Goal: Transaction & Acquisition: Book appointment/travel/reservation

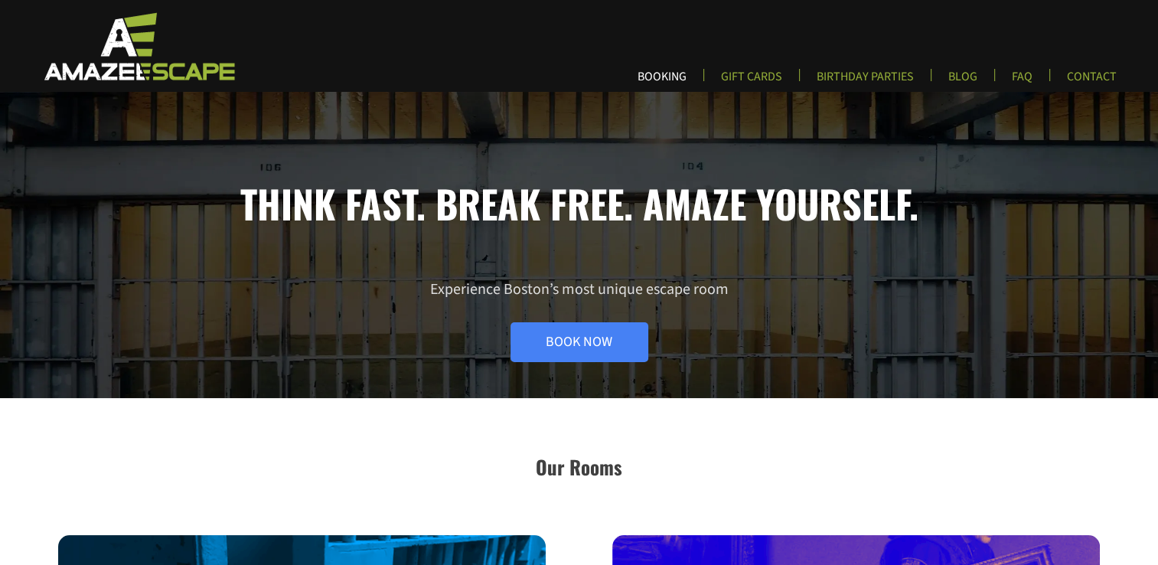
click at [683, 75] on link "BOOKING" at bounding box center [661, 81] width 73 height 25
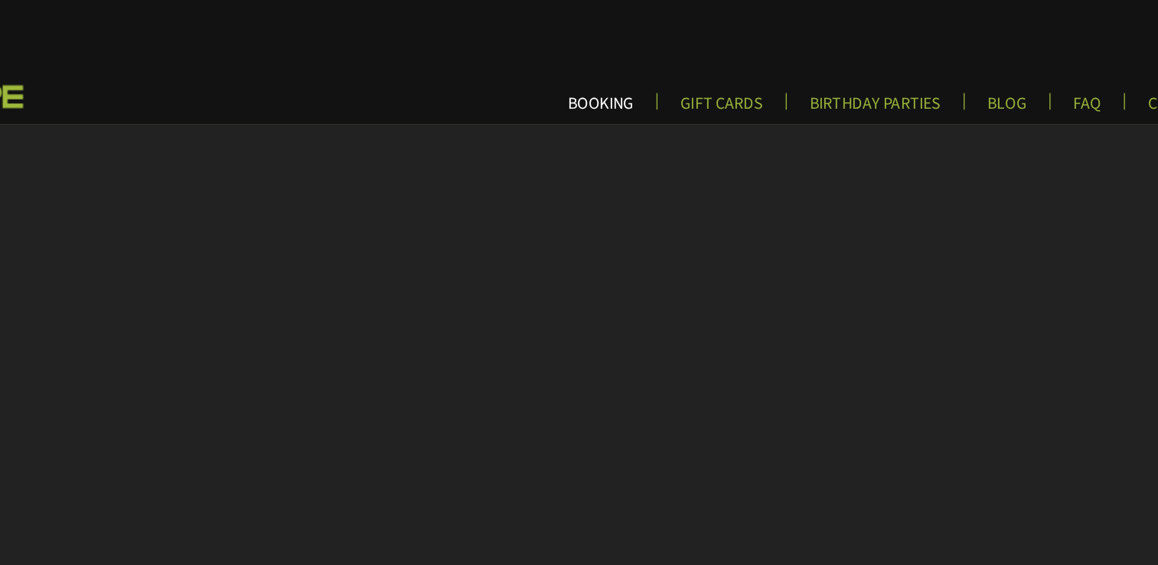
click at [653, 75] on link "BOOKING" at bounding box center [661, 81] width 73 height 25
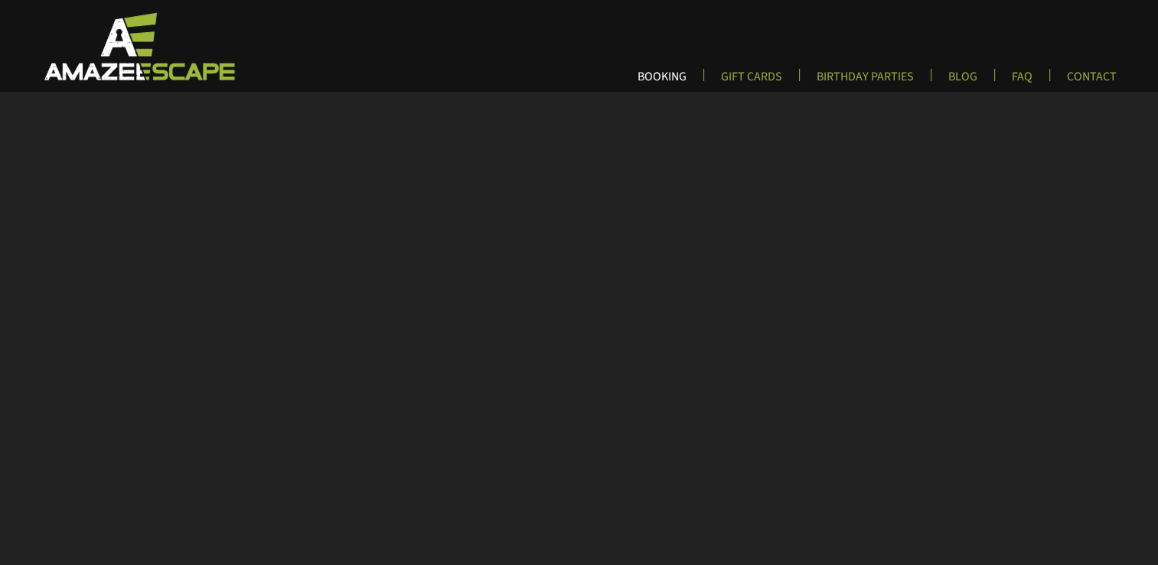
click at [662, 73] on link "BOOKING" at bounding box center [661, 81] width 73 height 25
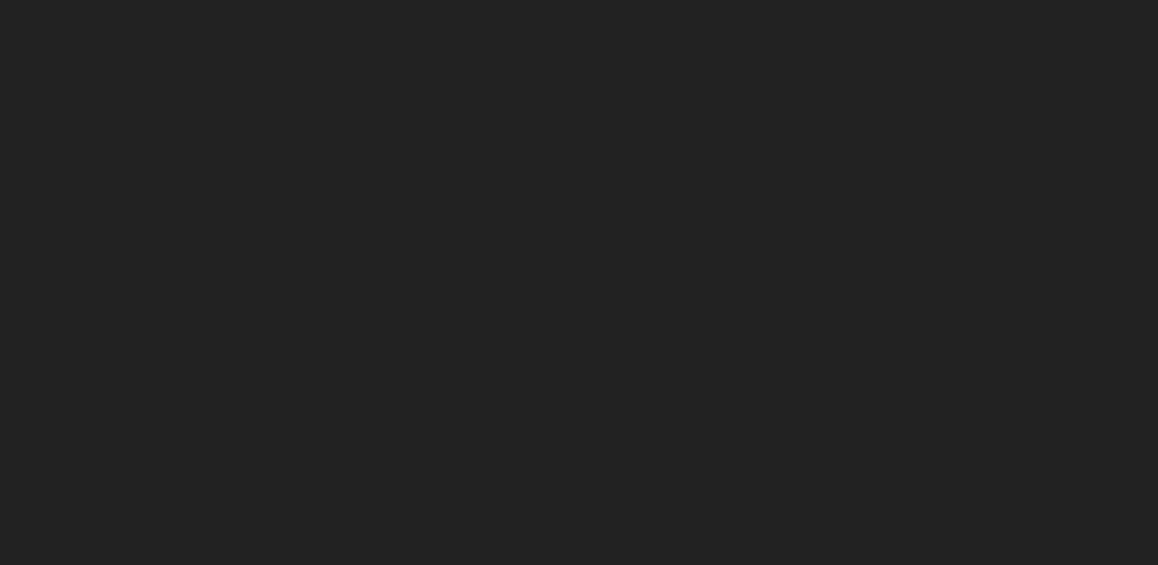
scroll to position [394, 0]
